Goal: Transaction & Acquisition: Purchase product/service

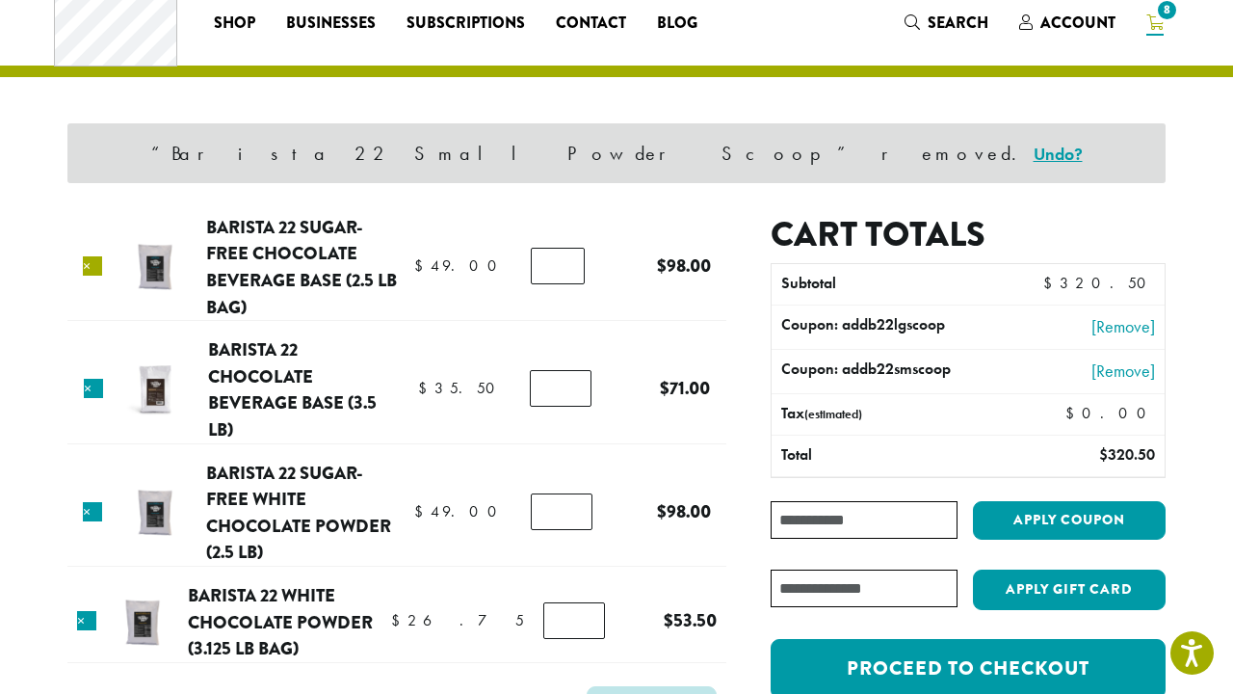
click at [96, 260] on link "×" at bounding box center [92, 265] width 19 height 19
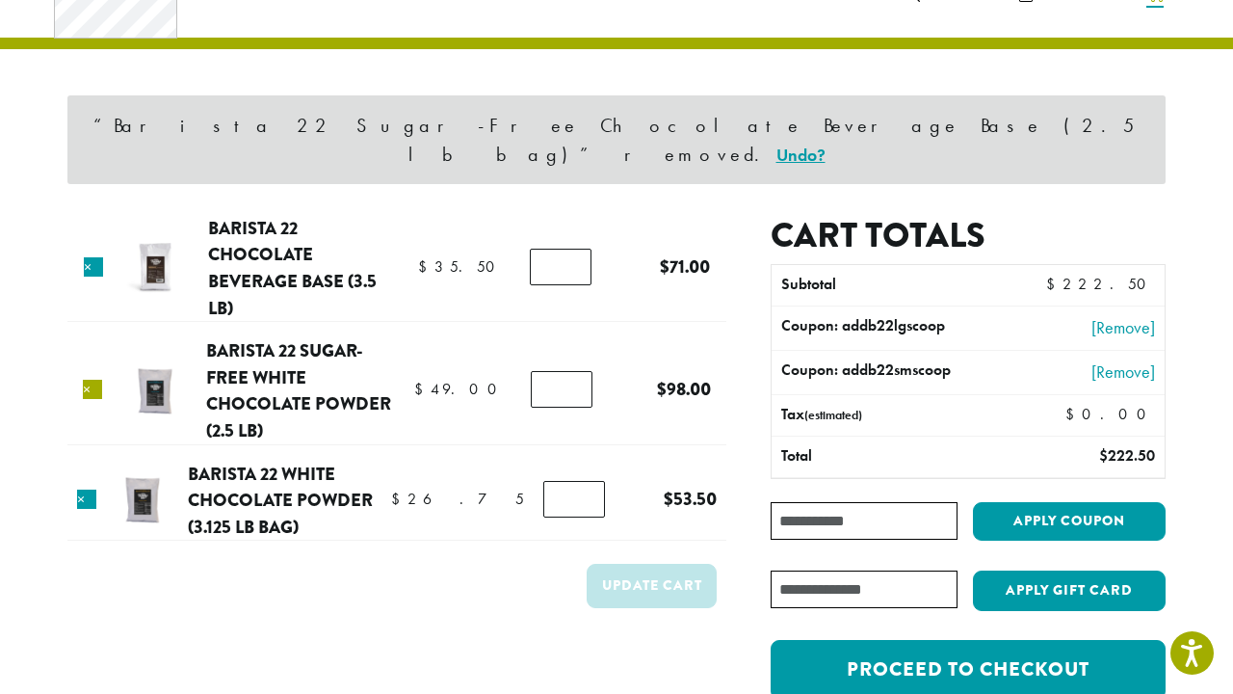
scroll to position [81, 0]
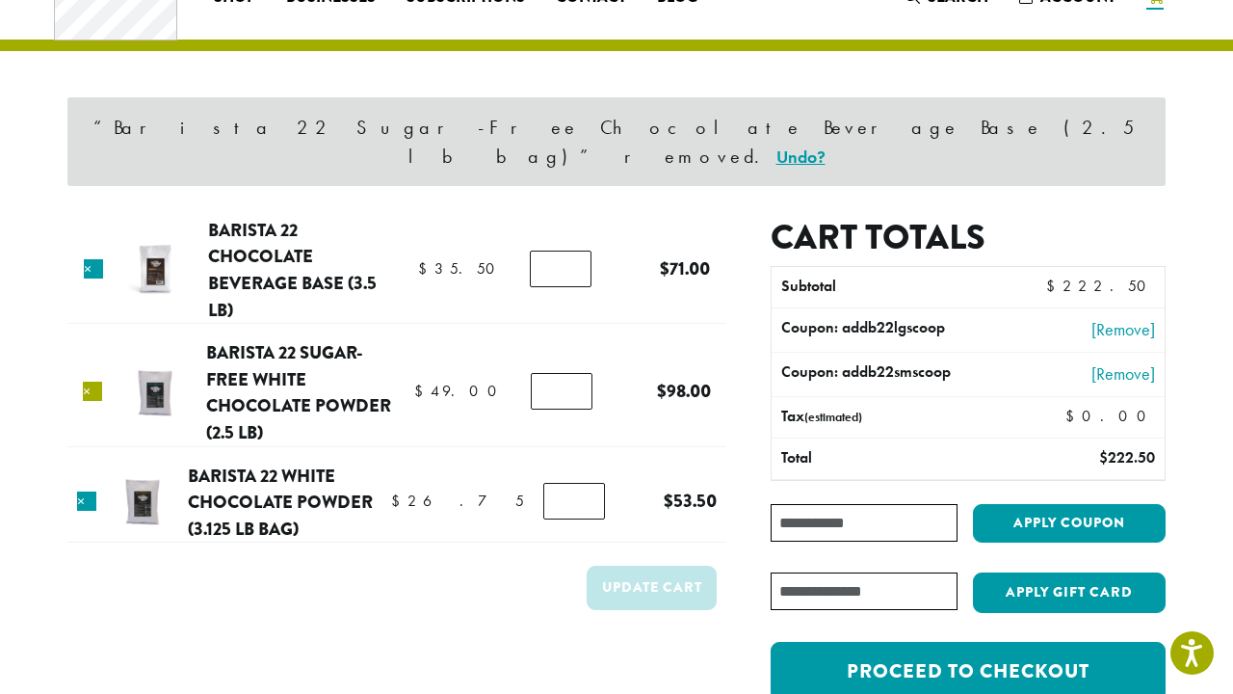
click at [93, 382] on link "×" at bounding box center [92, 391] width 19 height 19
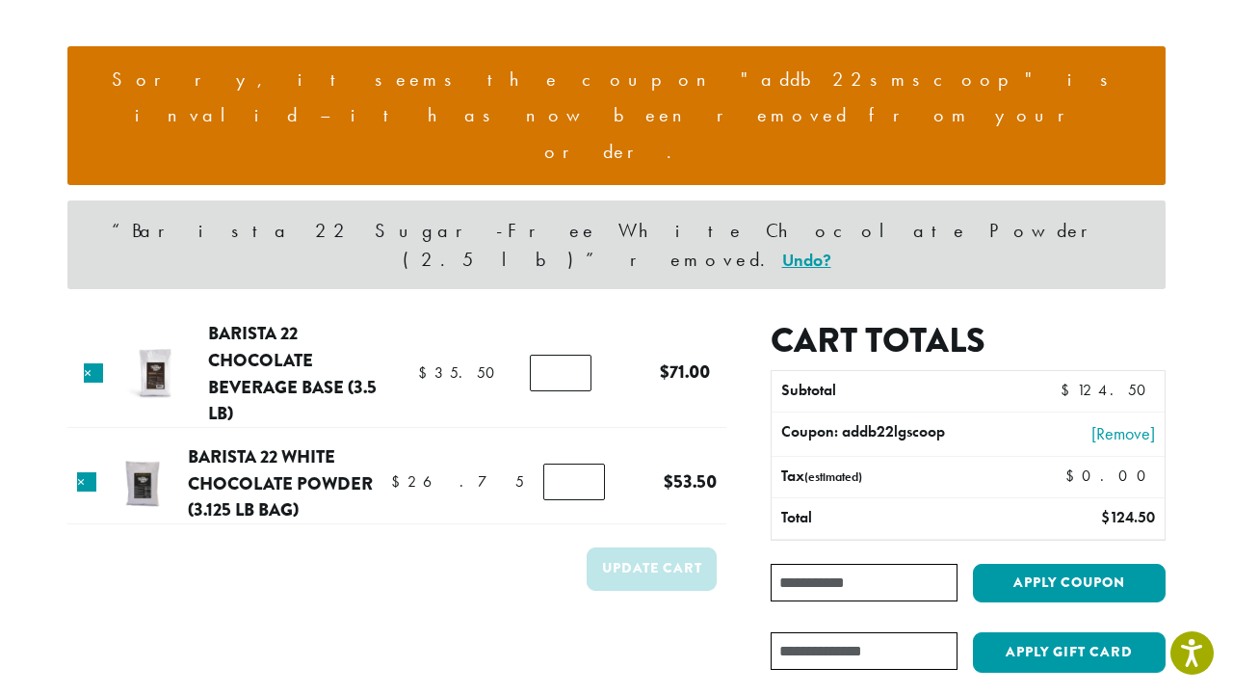
scroll to position [160, 0]
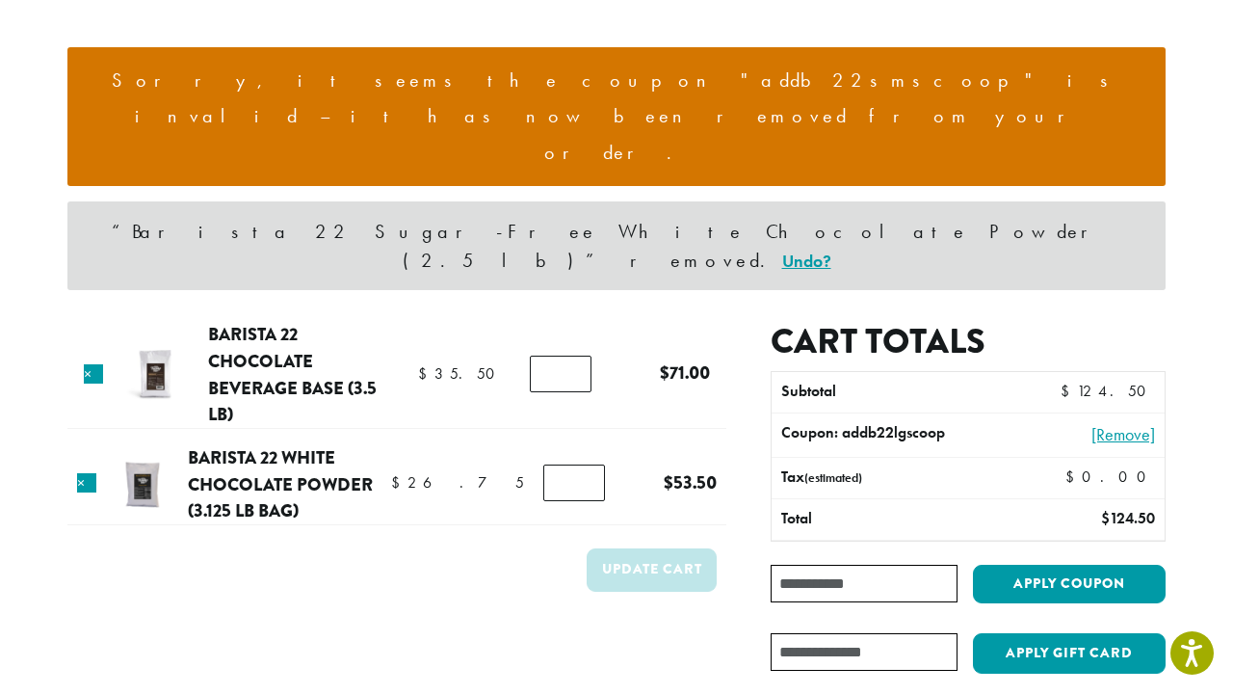
click at [1131, 421] on link "[Remove]" at bounding box center [1087, 434] width 138 height 26
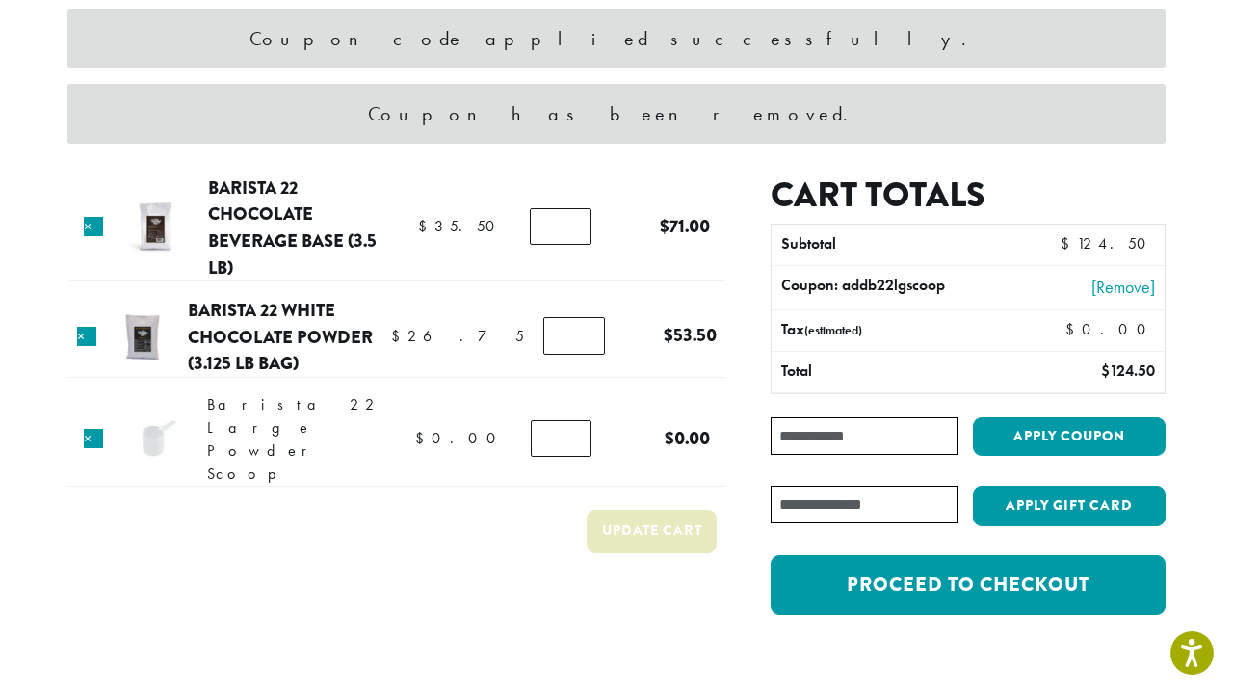
scroll to position [170, 0]
type input "*"
click at [573, 328] on input "*" at bounding box center [575, 335] width 62 height 37
type input "*"
click at [572, 224] on input "*" at bounding box center [561, 226] width 62 height 37
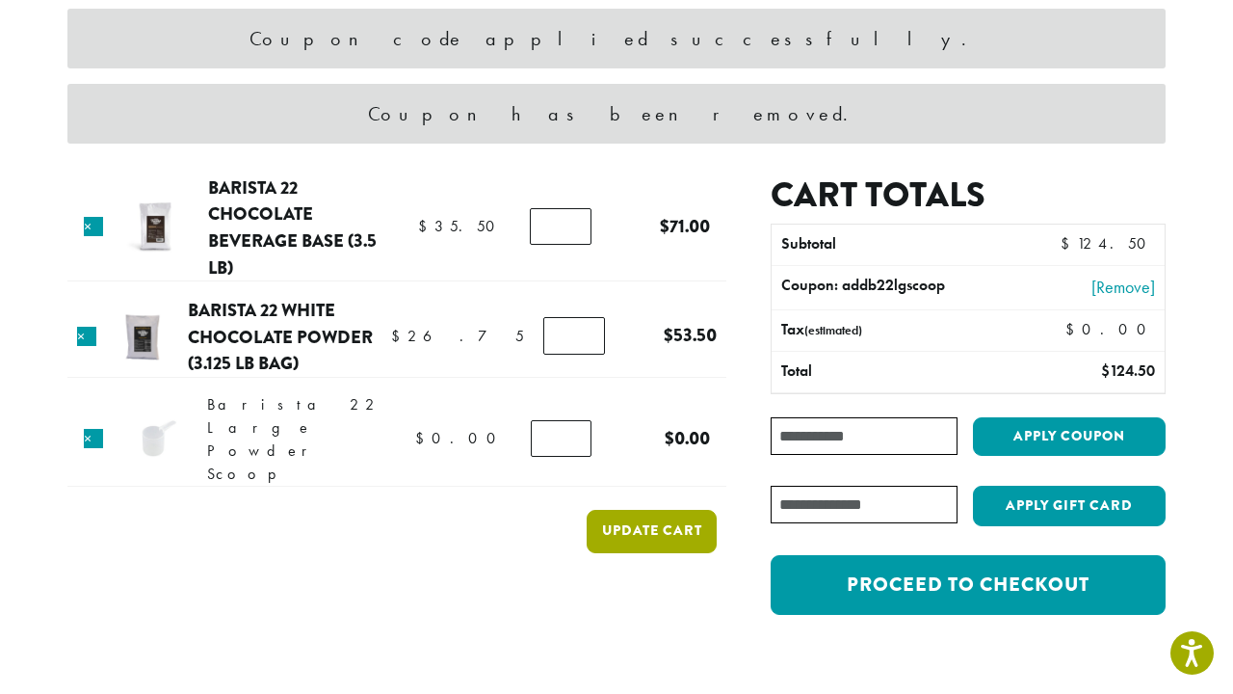
click at [681, 510] on button "Update cart" at bounding box center [652, 531] width 130 height 43
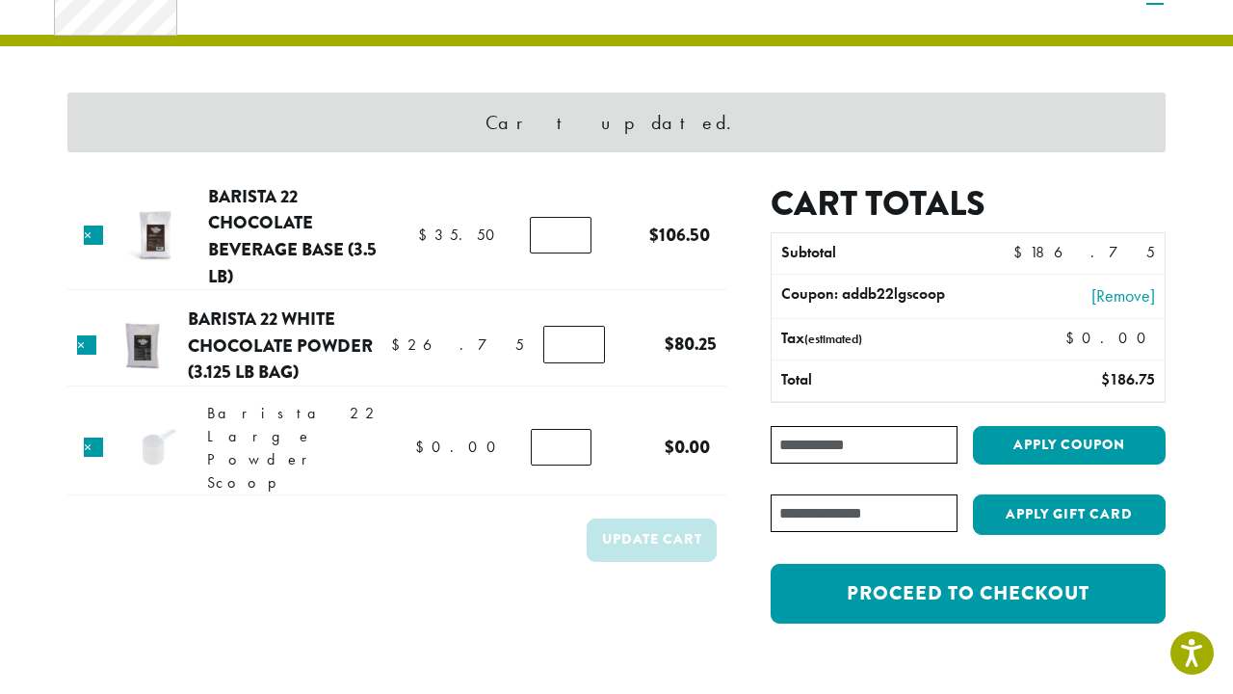
scroll to position [81, 0]
